Goal: Navigation & Orientation: Find specific page/section

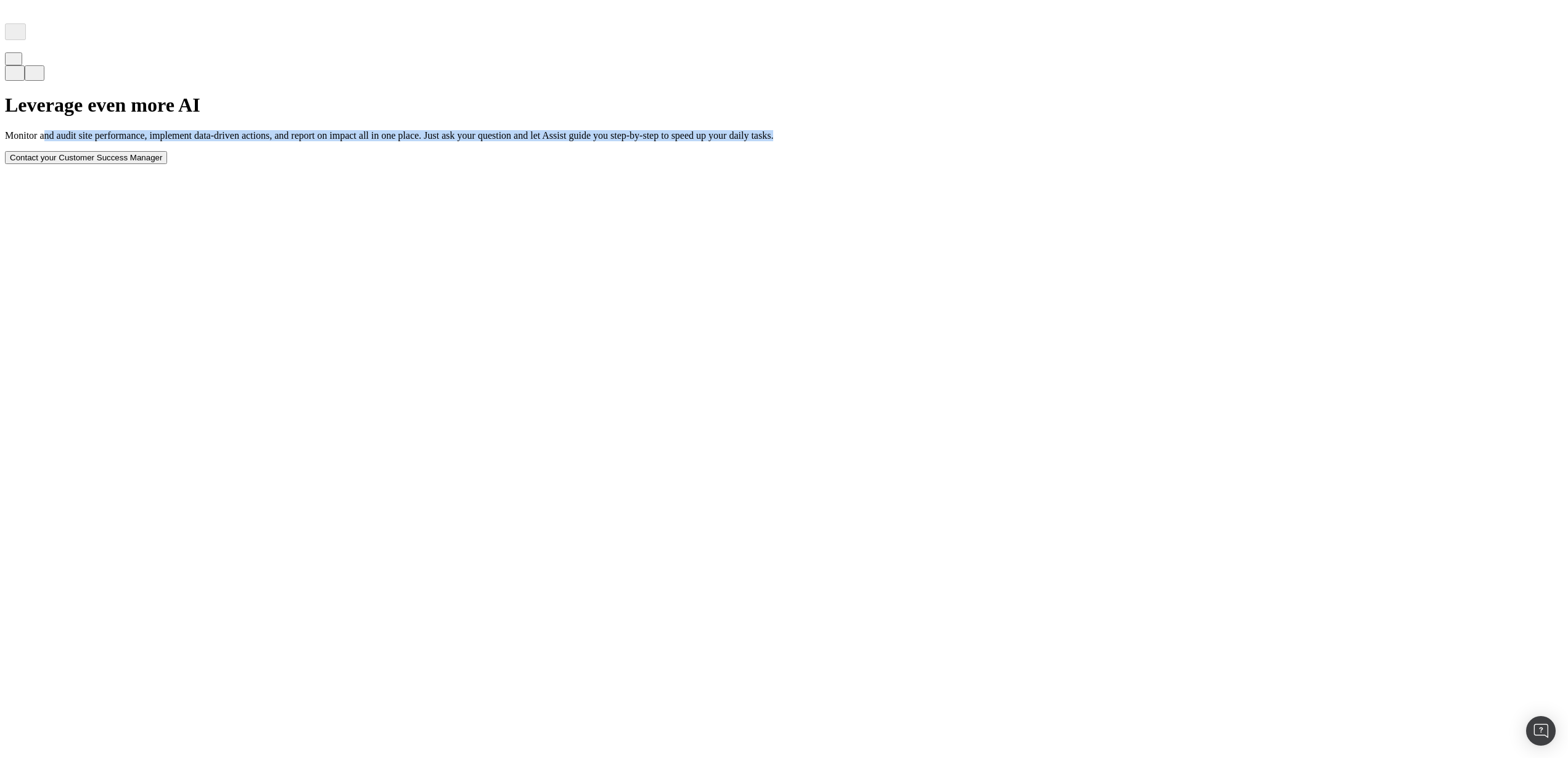
drag, startPoint x: 621, startPoint y: 393, endPoint x: 574, endPoint y: 379, distance: 49.0
click at [622, 141] on p "Monitor and audit site performance, implement data-driven actions, and report o…" at bounding box center [784, 136] width 1558 height 11
click at [44, 50] on img at bounding box center [49, 45] width 10 height 10
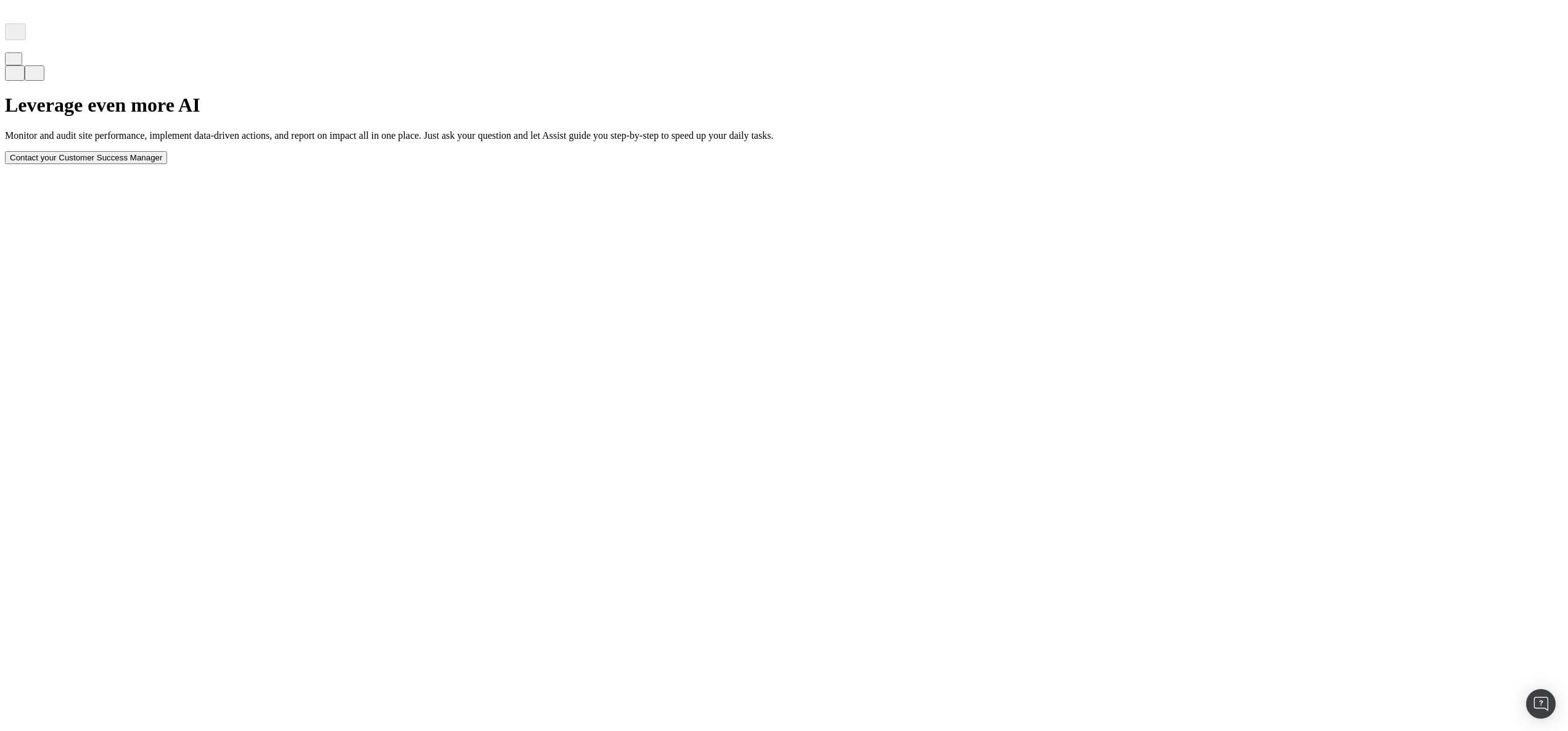
click at [217, 347] on div "Leverage even more AI Monitor and audit site performance, implement data-driven…" at bounding box center [784, 178] width 1558 height 337
